Goal: Navigation & Orientation: Find specific page/section

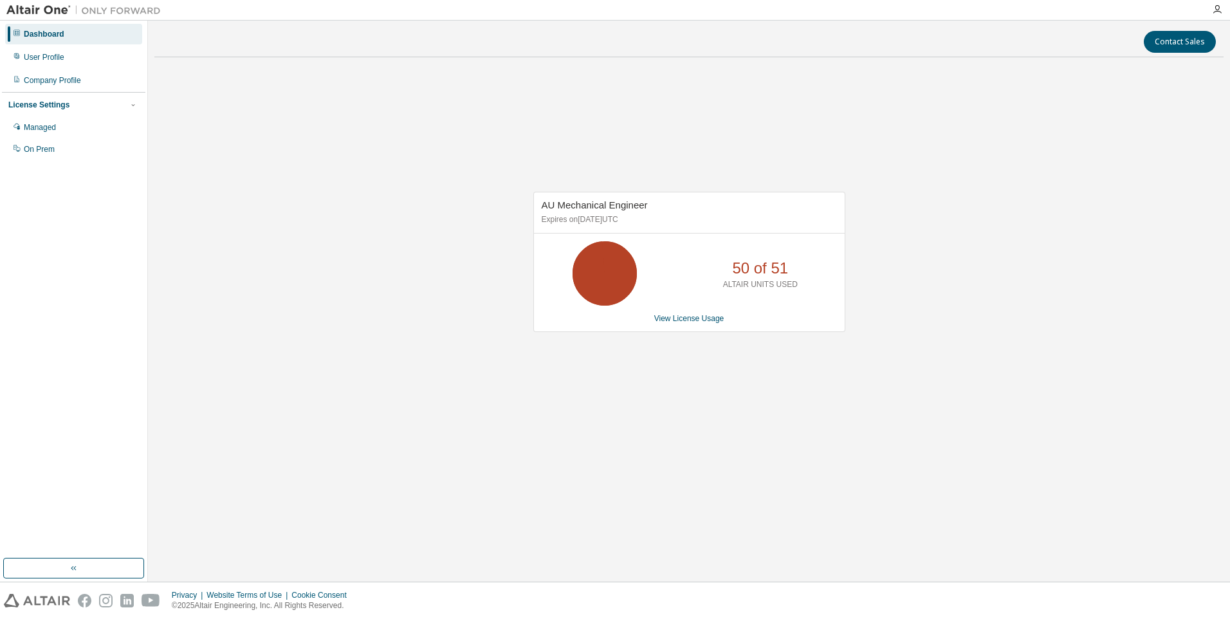
click at [1215, 7] on icon "button" at bounding box center [1217, 10] width 10 height 10
